Goal: Find specific page/section: Find specific page/section

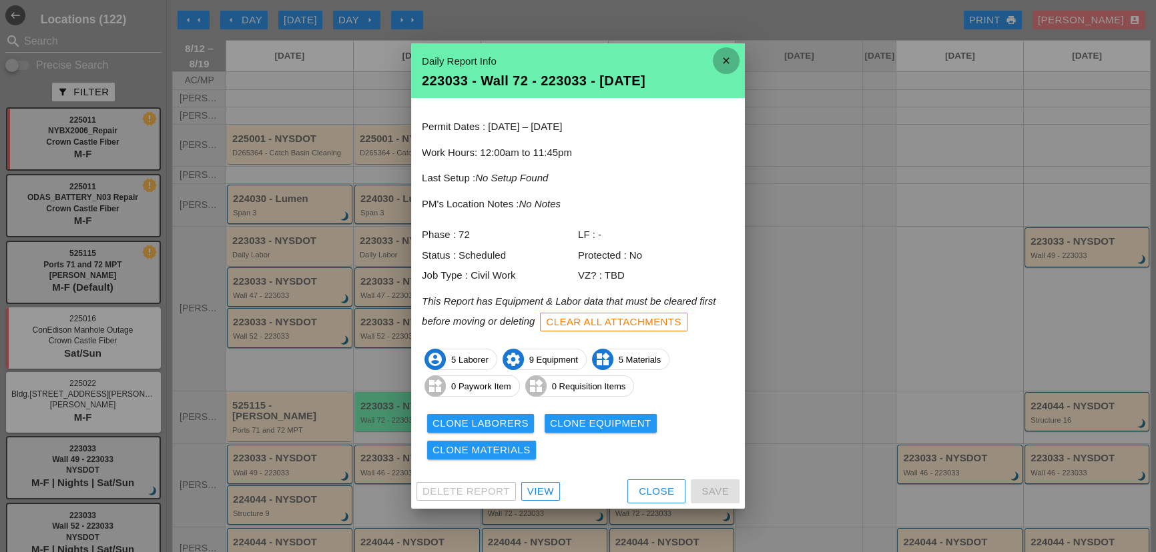
click at [739, 61] on icon "close" at bounding box center [726, 60] width 27 height 27
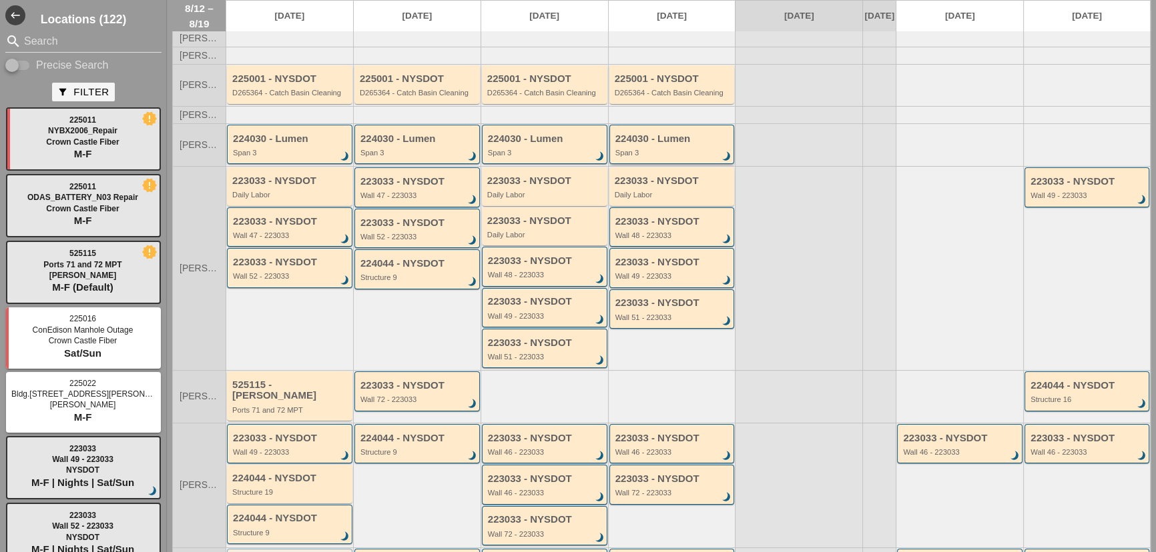
scroll to position [121, 0]
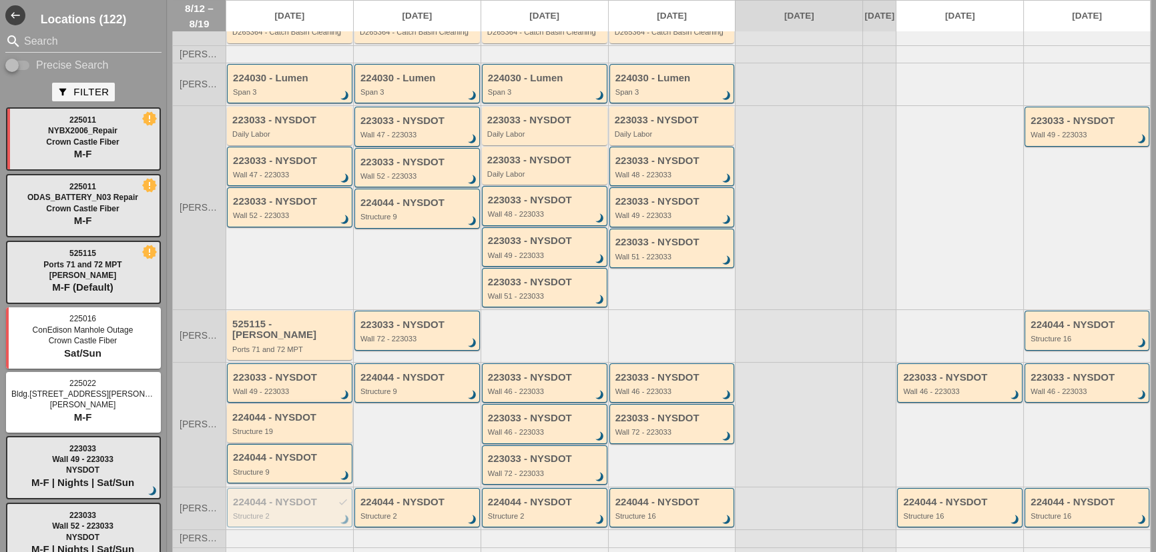
click at [291, 424] on div "224044 - NYSDOT Structure 19" at bounding box center [290, 424] width 117 height 24
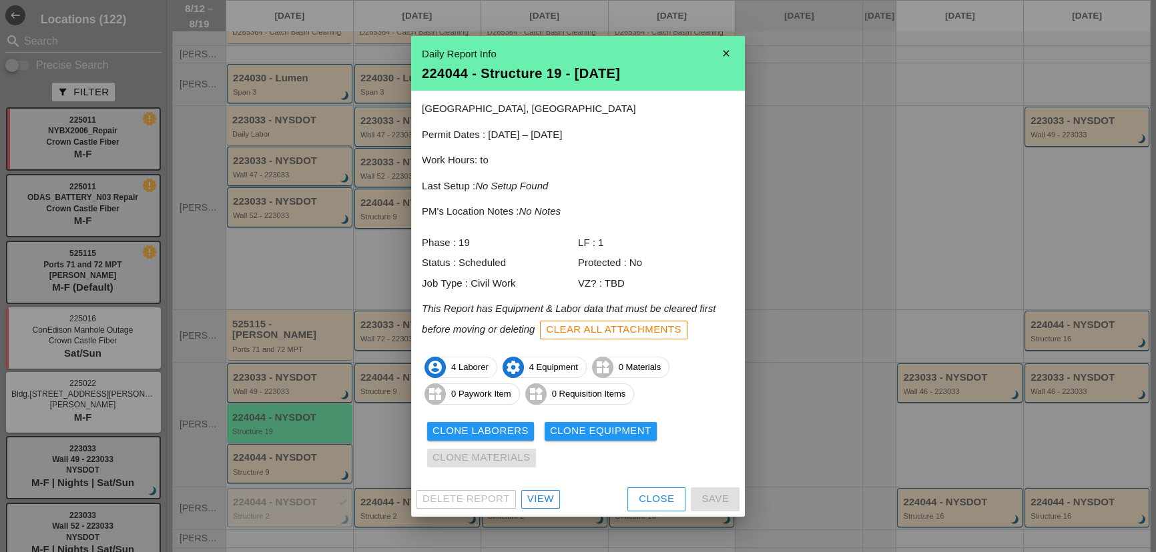
click at [731, 50] on icon "close" at bounding box center [726, 53] width 27 height 27
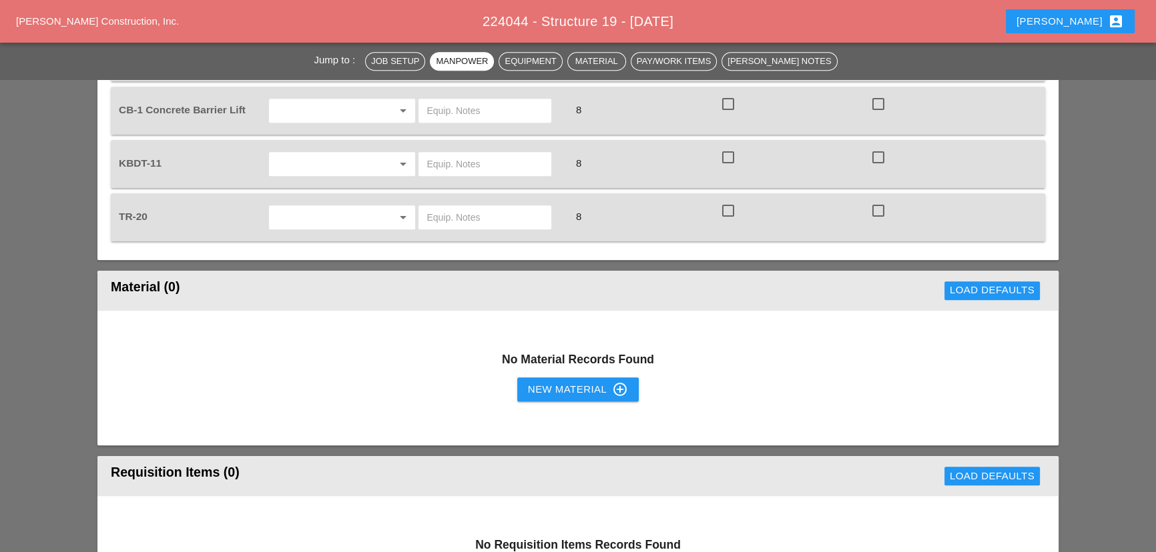
scroll to position [1031, 0]
